Goal: Task Accomplishment & Management: Manage account settings

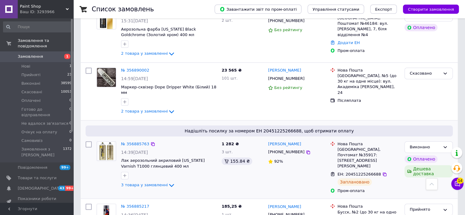
scroll to position [255, 0]
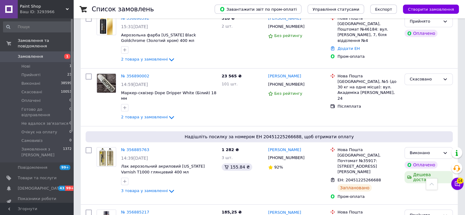
click at [150, 8] on div "Список замовлень" at bounding box center [147, 9] width 111 height 18
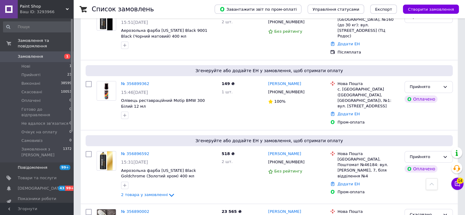
scroll to position [0, 0]
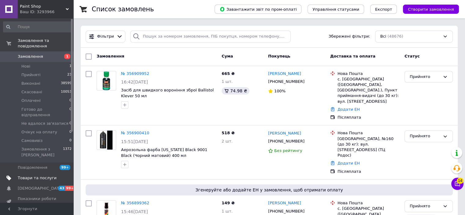
click at [47, 175] on span "Товари та послуги" at bounding box center [37, 178] width 39 height 6
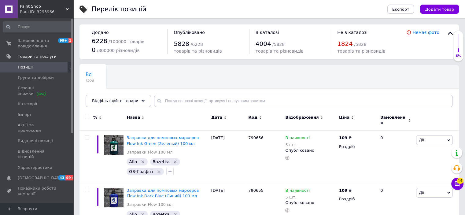
click at [121, 103] on span "Відфільтруйте товари" at bounding box center [115, 100] width 46 height 5
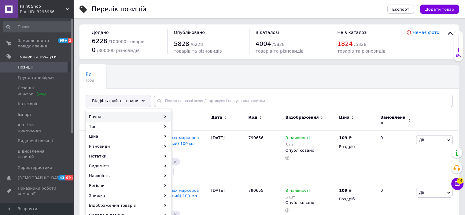
click at [166, 115] on div "Група" at bounding box center [128, 117] width 85 height 10
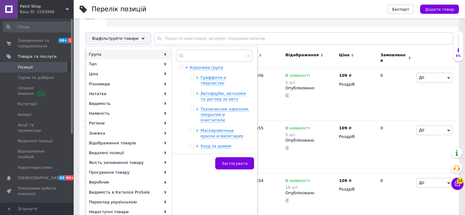
scroll to position [51, 0]
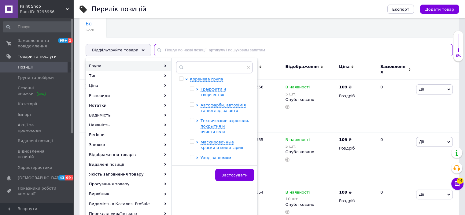
click at [189, 48] on input "text" at bounding box center [303, 50] width 299 height 12
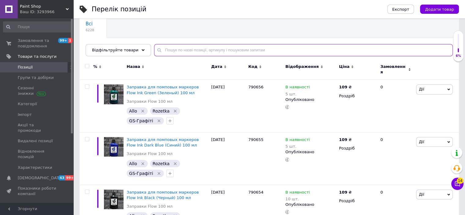
paste input "453/400CH"
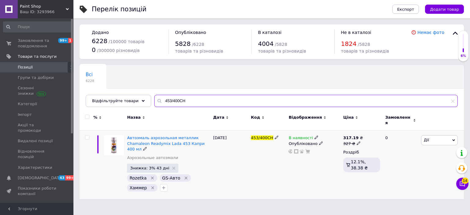
type input "453/400CH"
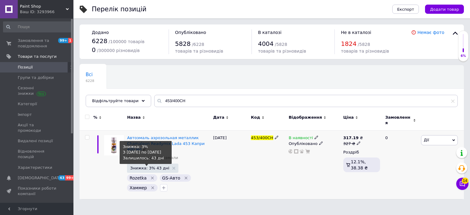
click at [147, 166] on span "Знижка: 3% 43 дні" at bounding box center [149, 168] width 39 height 4
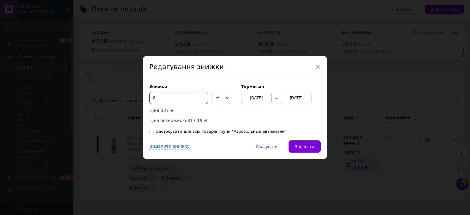
drag, startPoint x: 165, startPoint y: 100, endPoint x: 146, endPoint y: 100, distance: 19.6
click at [146, 100] on div "Знижка 3 % ₴ Ціна: 327 ₴ Ціна зі знижкою: 317.19 ₴ Термін дії [DATE] [DATE] Зас…" at bounding box center [234, 109] width 183 height 62
type input "15"
click at [303, 150] on button "Зберегти" at bounding box center [304, 146] width 32 height 12
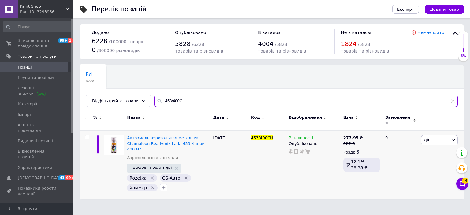
click at [180, 100] on input "453/400CH" at bounding box center [305, 101] width 303 height 12
paste input "11001720"
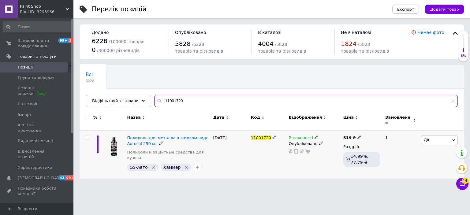
type input "11001720"
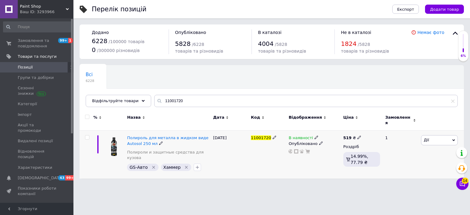
click at [87, 135] on input "checkbox" at bounding box center [87, 137] width 4 height 4
checkbox input "true"
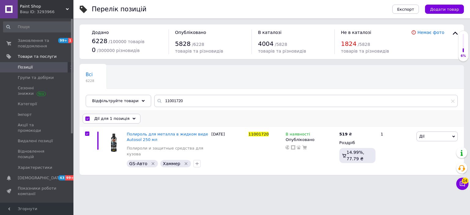
click at [132, 118] on icon at bounding box center [133, 118] width 3 height 3
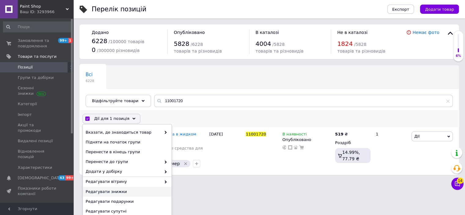
click at [124, 191] on span "Редагувати знижки" at bounding box center [127, 192] width 82 height 6
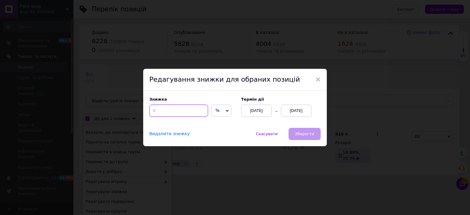
click at [156, 113] on input at bounding box center [178, 111] width 59 height 12
type input "5"
click at [298, 133] on span "Зберегти" at bounding box center [304, 134] width 19 height 5
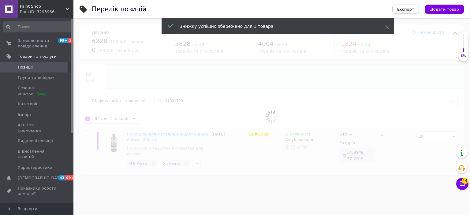
checkbox input "false"
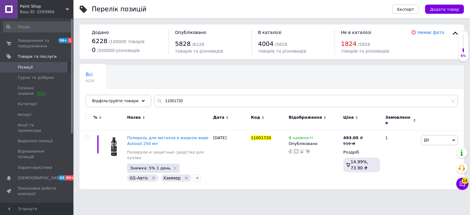
click at [35, 68] on span "Позиції" at bounding box center [37, 68] width 39 height 6
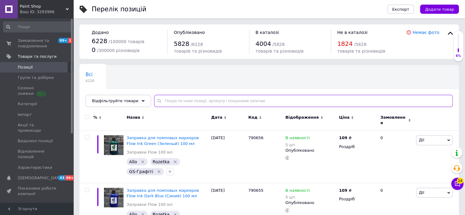
click at [185, 97] on input "text" at bounding box center [303, 101] width 299 height 12
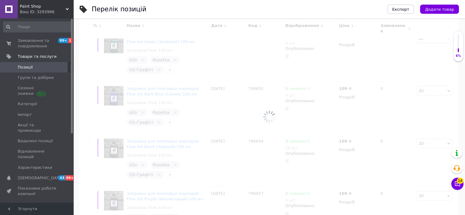
scroll to position [56, 0]
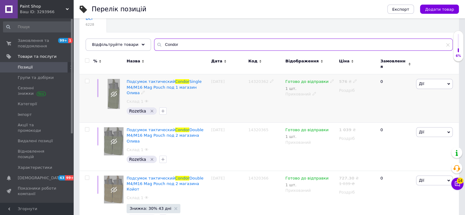
type input "Condor"
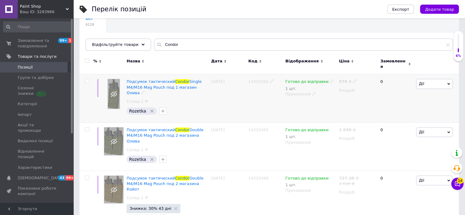
click at [86, 79] on input "checkbox" at bounding box center [87, 81] width 4 height 4
checkbox input "true"
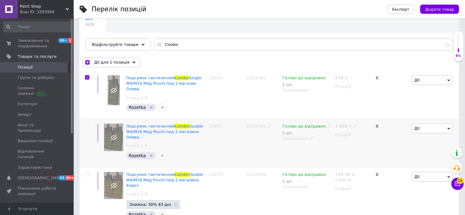
click at [87, 124] on input "checkbox" at bounding box center [87, 126] width 4 height 4
checkbox input "true"
click at [87, 172] on input "checkbox" at bounding box center [87, 174] width 4 height 4
checkbox input "true"
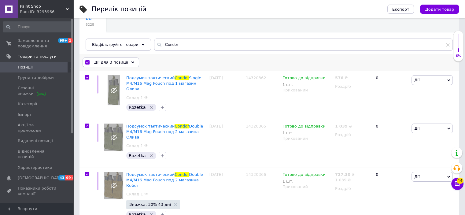
click at [123, 65] on div "Дії для 3 позиції" at bounding box center [111, 62] width 57 height 10
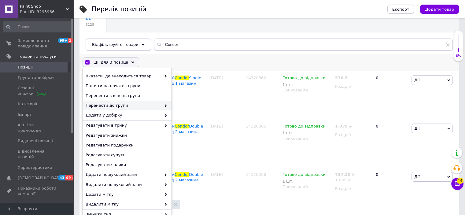
click at [147, 103] on span "Перенести до групи" at bounding box center [124, 106] width 76 height 6
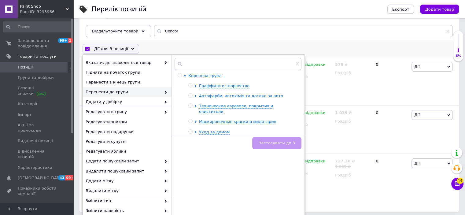
scroll to position [76, 0]
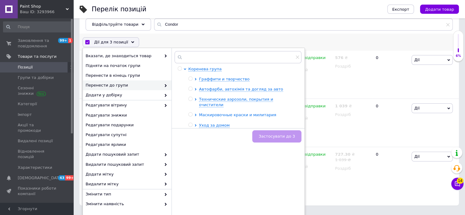
click at [196, 114] on icon at bounding box center [196, 115] width 2 height 2
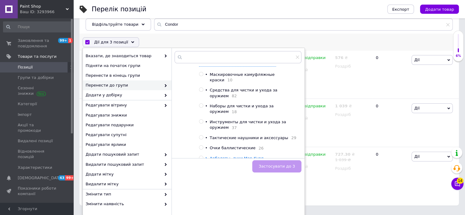
scroll to position [66, 0]
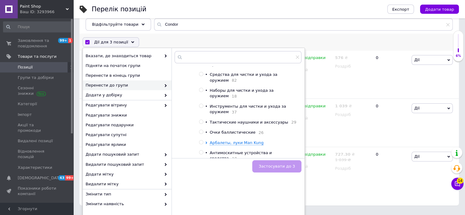
click at [203, 120] on input "radio" at bounding box center [201, 122] width 4 height 4
radio input "true"
click at [283, 166] on span "Застосувати до 3" at bounding box center [277, 166] width 36 height 5
checkbox input "false"
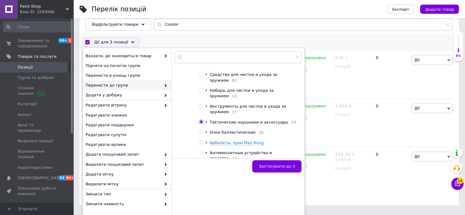
checkbox input "false"
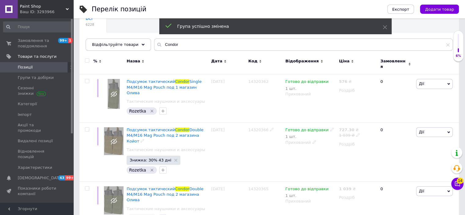
scroll to position [56, 0]
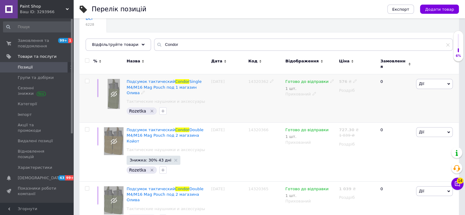
click at [87, 79] on input "checkbox" at bounding box center [87, 81] width 4 height 4
checkbox input "true"
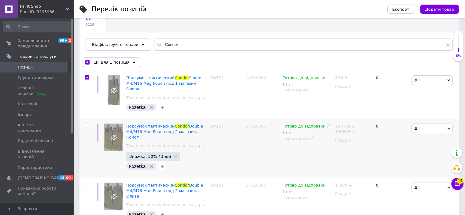
click at [88, 124] on input "checkbox" at bounding box center [87, 126] width 4 height 4
checkbox input "true"
click at [88, 183] on input "checkbox" at bounding box center [87, 185] width 4 height 4
checkbox input "true"
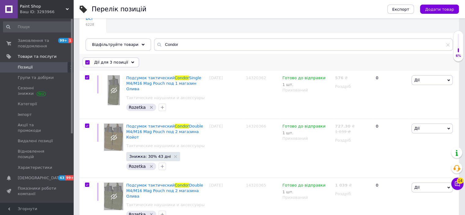
click at [124, 65] on div "Дії для 3 позиції" at bounding box center [111, 62] width 57 height 10
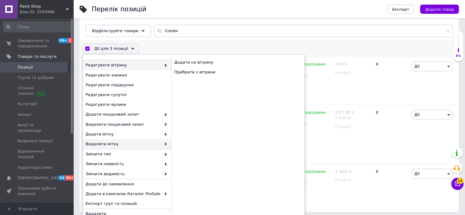
scroll to position [76, 0]
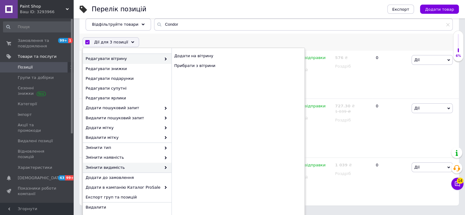
click at [154, 169] on span "Змінити видимість" at bounding box center [124, 168] width 76 height 6
click at [151, 167] on span "Змінити видимість" at bounding box center [124, 168] width 76 height 6
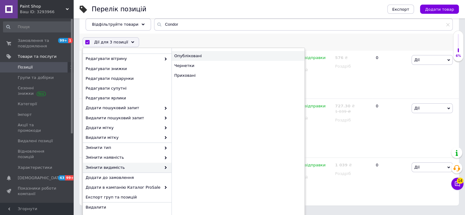
click at [195, 55] on div "Опубліковані" at bounding box center [238, 56] width 133 height 10
checkbox input "false"
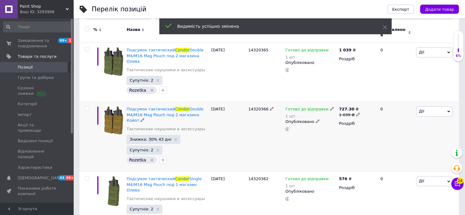
scroll to position [88, 0]
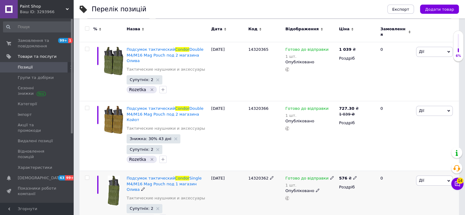
click at [87, 176] on input "checkbox" at bounding box center [87, 178] width 4 height 4
checkbox input "true"
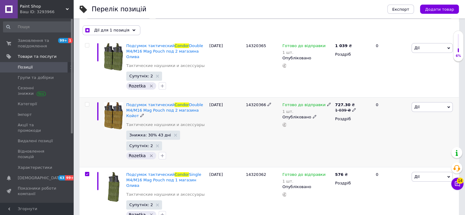
click at [86, 102] on input "checkbox" at bounding box center [87, 104] width 4 height 4
checkbox input "true"
click at [86, 44] on input "checkbox" at bounding box center [87, 45] width 4 height 4
checkbox input "true"
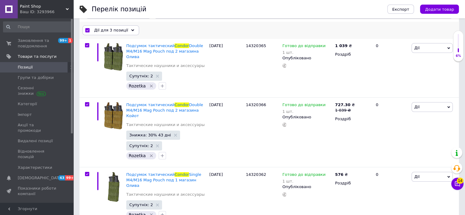
click at [117, 31] on span "Дії для 3 позиції" at bounding box center [111, 31] width 34 height 6
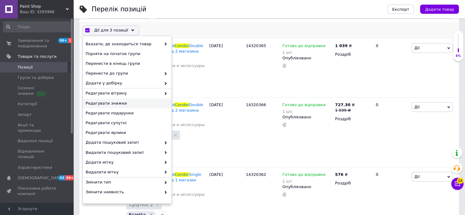
click at [118, 101] on span "Редагувати знижки" at bounding box center [127, 104] width 82 height 6
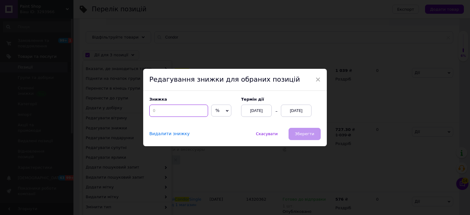
click at [171, 111] on input at bounding box center [178, 111] width 59 height 12
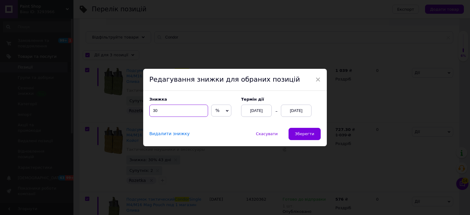
type input "30"
click at [297, 110] on div "[DATE]" at bounding box center [296, 111] width 31 height 12
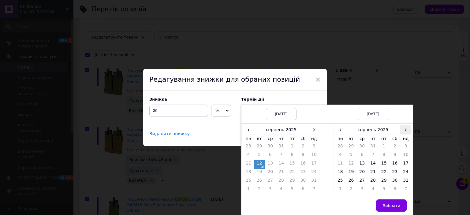
click at [401, 131] on span "›" at bounding box center [405, 129] width 11 height 9
click at [363, 182] on td "24" at bounding box center [361, 181] width 11 height 9
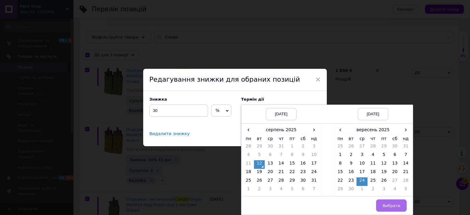
click at [386, 205] on span "Вибрати" at bounding box center [391, 205] width 18 height 5
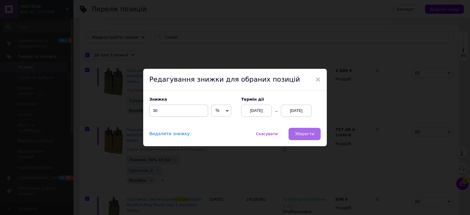
click at [305, 131] on button "Зберегти" at bounding box center [304, 134] width 32 height 12
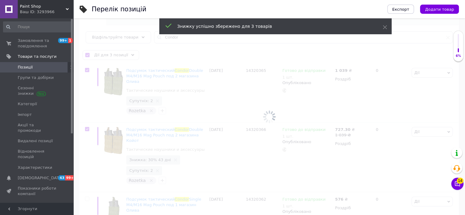
checkbox input "false"
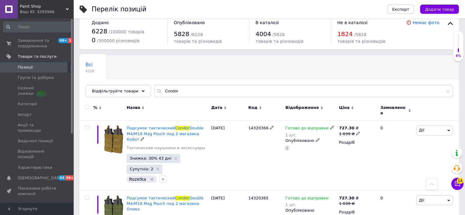
scroll to position [0, 0]
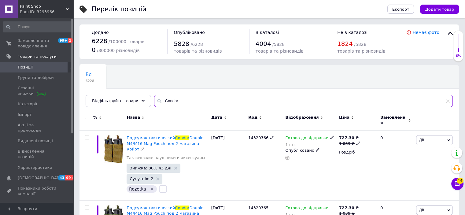
click at [166, 101] on input "Condor" at bounding box center [303, 101] width 299 height 12
paste input "Поліроль однокрокова Chamaeleon Laser 500 г"
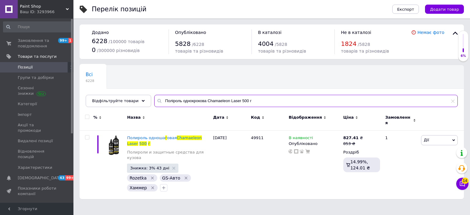
type input "Поліроль однокрокова Chamaeleon Laser 500 г"
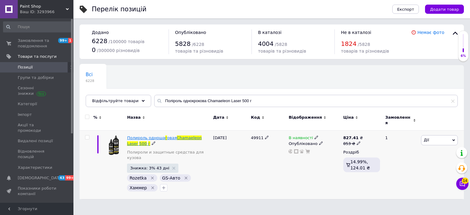
click at [153, 135] on span "Полироль одноша" at bounding box center [146, 137] width 38 height 5
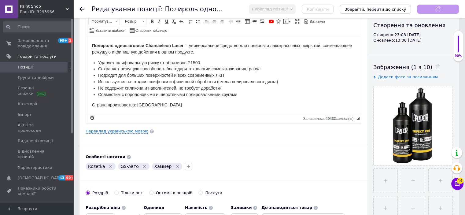
scroll to position [102, 0]
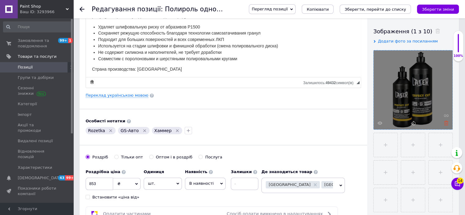
click at [446, 122] on use at bounding box center [446, 123] width 5 height 5
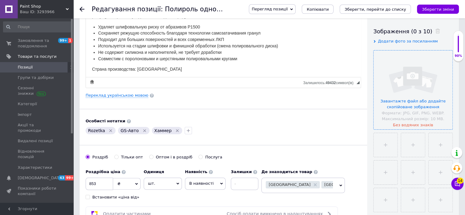
click at [418, 91] on input "file" at bounding box center [413, 89] width 79 height 79
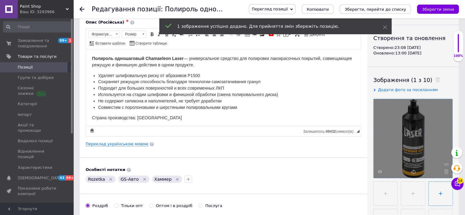
scroll to position [0, 0]
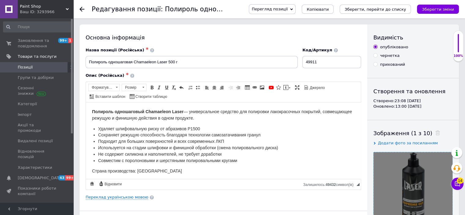
click at [440, 15] on div "Перегляд позиції Зберегти та переглянути на сайті Зберегти та переглянути на ма…" at bounding box center [348, 9] width 222 height 18
click at [439, 13] on button "Зберегти зміни" at bounding box center [438, 9] width 42 height 9
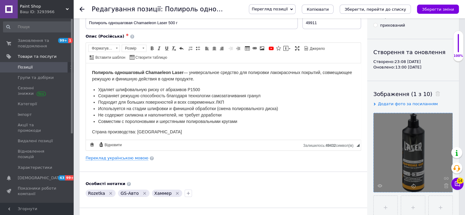
scroll to position [51, 0]
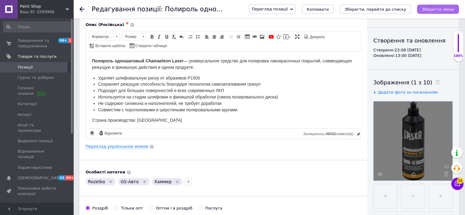
click at [437, 6] on button "Зберегти зміни" at bounding box center [438, 9] width 42 height 9
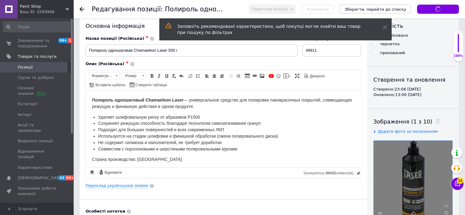
scroll to position [0, 0]
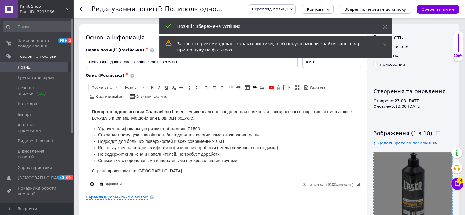
click at [36, 67] on span "Позиції" at bounding box center [37, 68] width 39 height 6
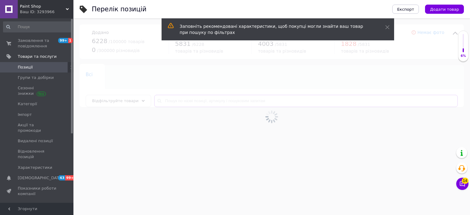
click at [217, 100] on input "text" at bounding box center [305, 101] width 303 height 12
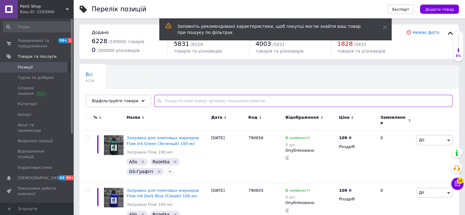
click at [219, 100] on input "text" at bounding box center [303, 101] width 299 height 12
paste input "Поліроль універсальна Supreme Cut 500 г"
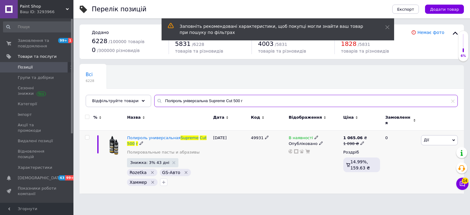
type input "Поліроль універсальна Supreme Cut 500 г"
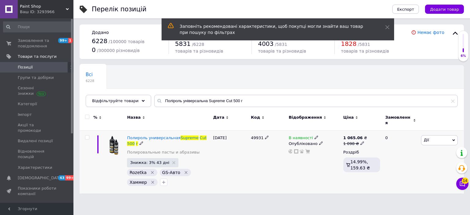
click at [257, 135] on span "49931" at bounding box center [257, 137] width 13 height 5
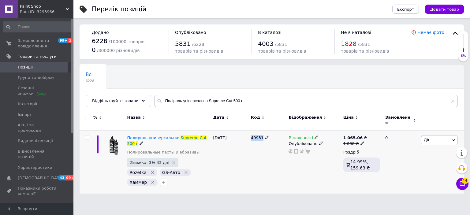
click at [257, 135] on span "49931" at bounding box center [257, 137] width 13 height 5
copy span "49931"
click at [180, 135] on span "Supreme" at bounding box center [189, 137] width 18 height 5
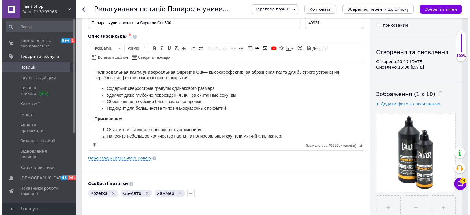
scroll to position [51, 0]
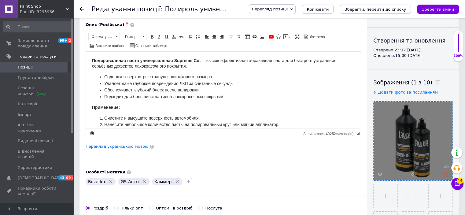
click at [447, 175] on icon at bounding box center [446, 174] width 5 height 5
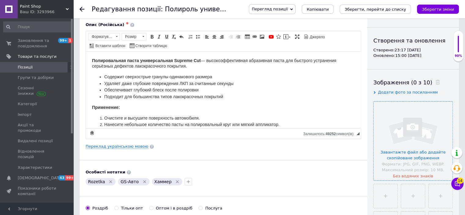
click at [423, 139] on input "file" at bounding box center [413, 141] width 79 height 79
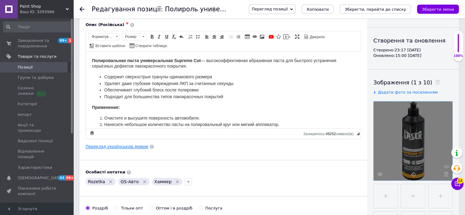
click at [135, 146] on link "Переклад українською мовою" at bounding box center [117, 146] width 63 height 5
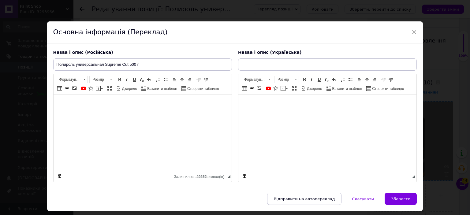
type input "Поліроль універсальна Supreme Cut 500 г"
click at [111, 80] on span at bounding box center [111, 79] width 6 height 7
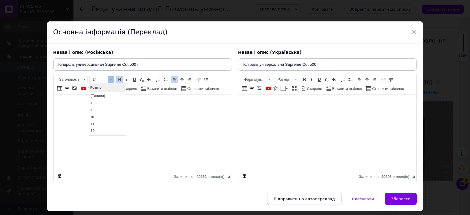
scroll to position [6, 0]
click at [105, 131] on link "14" at bounding box center [107, 131] width 36 height 7
click at [295, 80] on span at bounding box center [296, 79] width 6 height 7
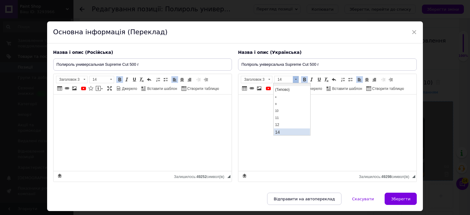
click at [282, 131] on link "14" at bounding box center [291, 131] width 36 height 7
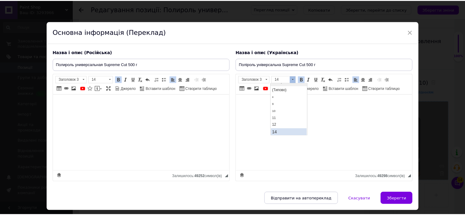
scroll to position [0, 0]
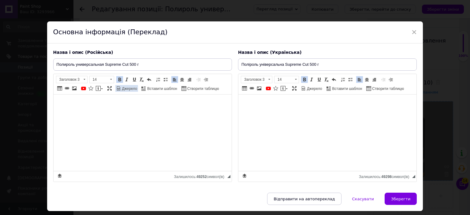
click at [121, 85] on link "Джерело" at bounding box center [126, 88] width 23 height 7
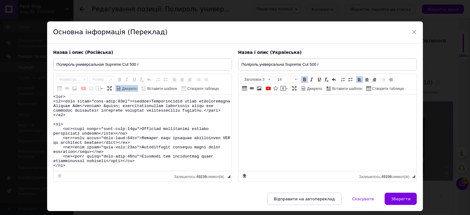
click at [129, 104] on textarea "Редактор, 381F08CD-69AC-45D7-A0B6-ED9849774C46" at bounding box center [143, 132] width 178 height 76
click at [315, 87] on span "Джерело" at bounding box center [314, 88] width 16 height 5
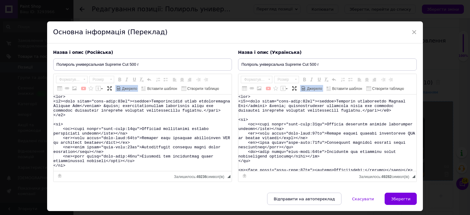
click at [308, 106] on textarea "Редактор, 3DD7310C-E973-47F8-AA43-6CADD58F72CD" at bounding box center [327, 132] width 178 height 76
click at [393, 193] on button "Зберегти" at bounding box center [400, 199] width 32 height 12
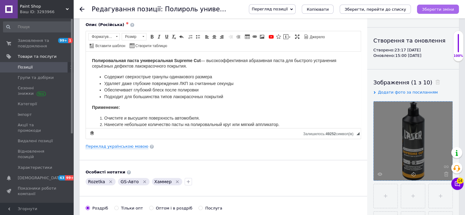
click at [440, 6] on button "Зберегти зміни" at bounding box center [438, 9] width 42 height 9
click at [449, 11] on icon "Зберегти зміни" at bounding box center [438, 9] width 32 height 5
